Goal: Information Seeking & Learning: Learn about a topic

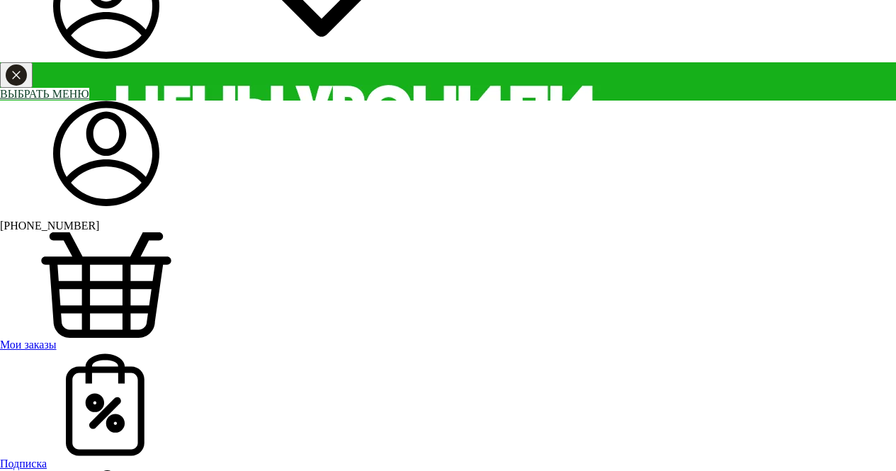
scroll to position [187, 0]
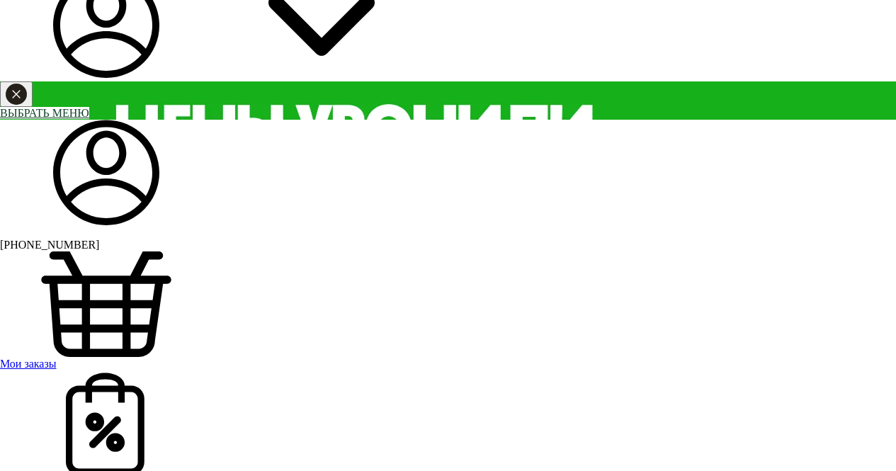
click at [57, 358] on span "Мои заказы" at bounding box center [28, 364] width 57 height 12
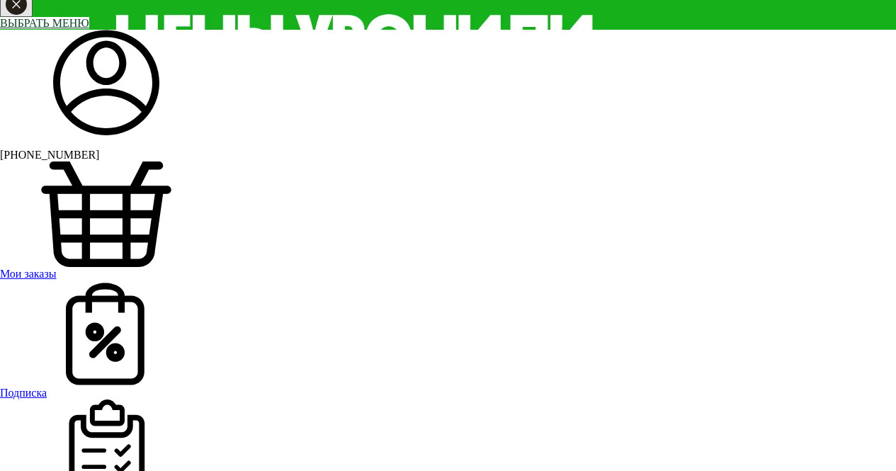
scroll to position [276, 0]
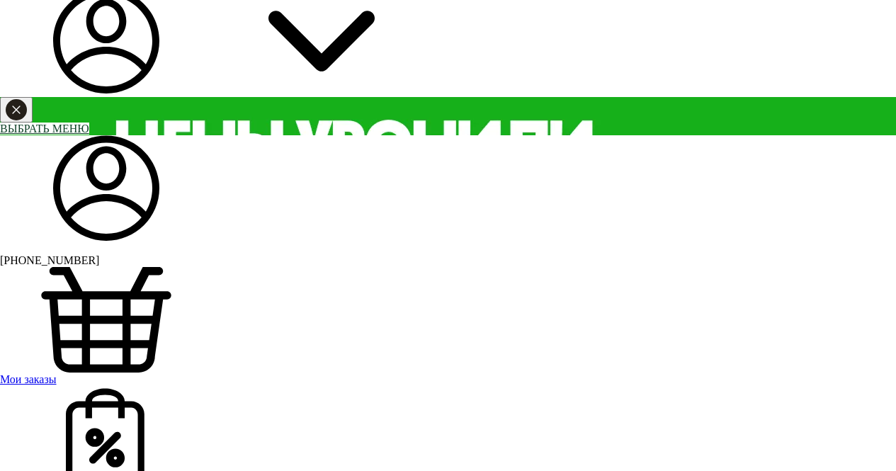
scroll to position [172, 0]
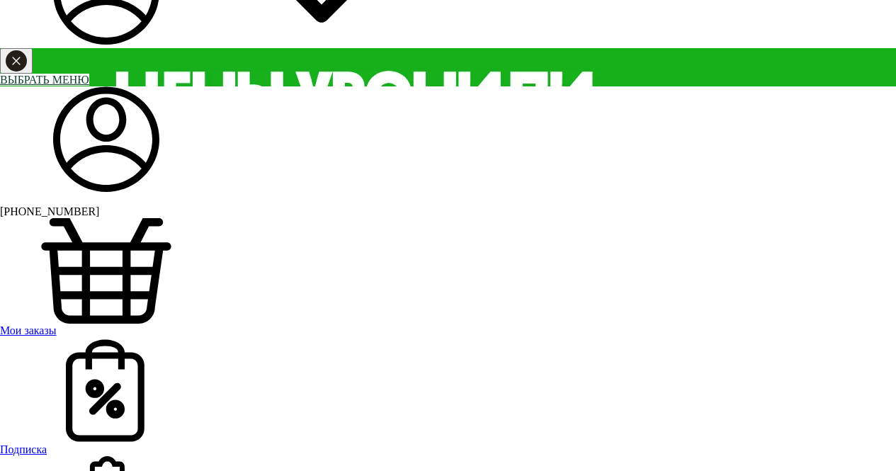
scroll to position [220, 0]
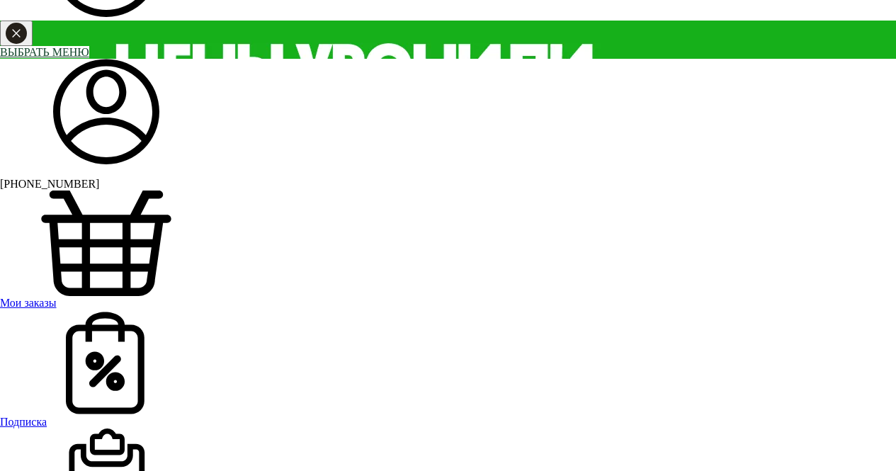
scroll to position [247, 0]
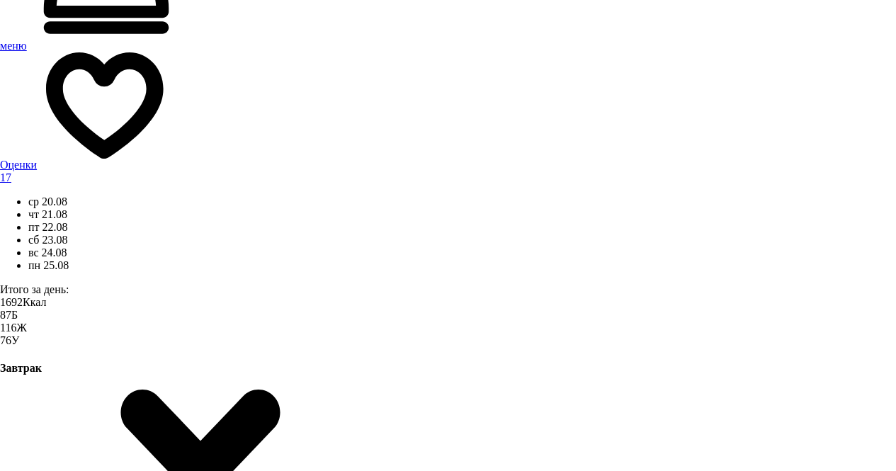
scroll to position [1878, 0]
